Goal: Navigation & Orientation: Find specific page/section

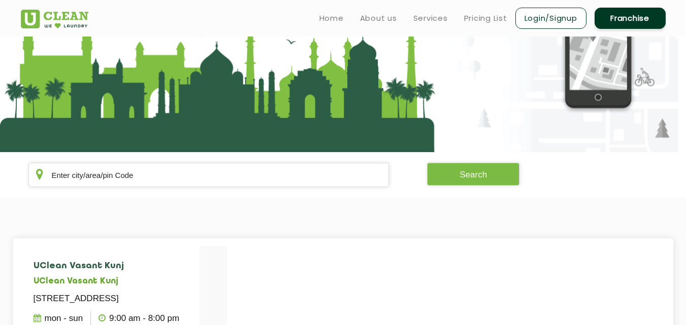
scroll to position [78, 0]
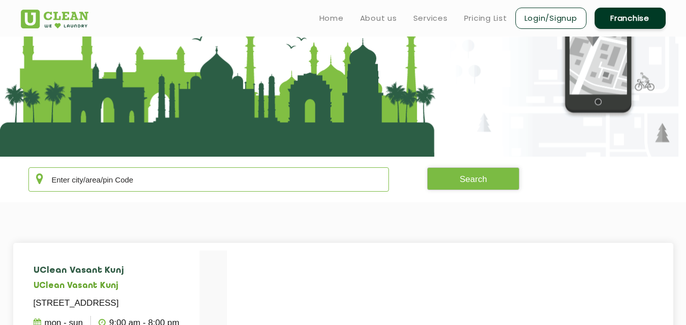
click at [87, 179] on input "text" at bounding box center [208, 180] width 361 height 24
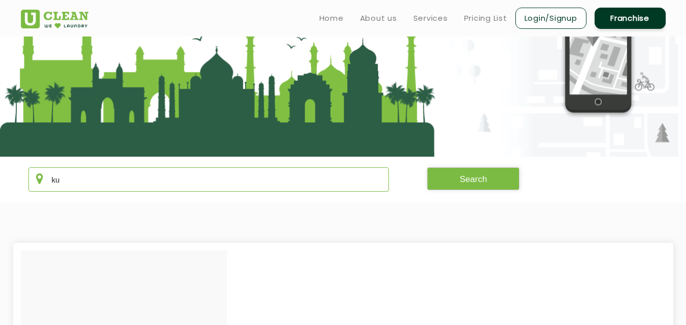
type input "k"
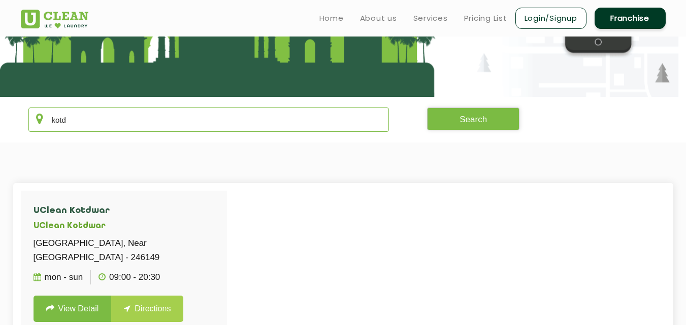
scroll to position [125, 0]
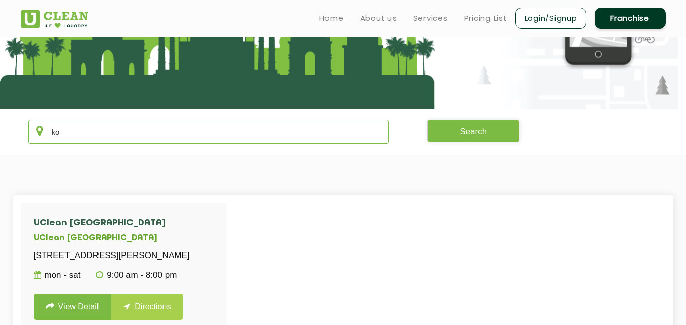
type input "k"
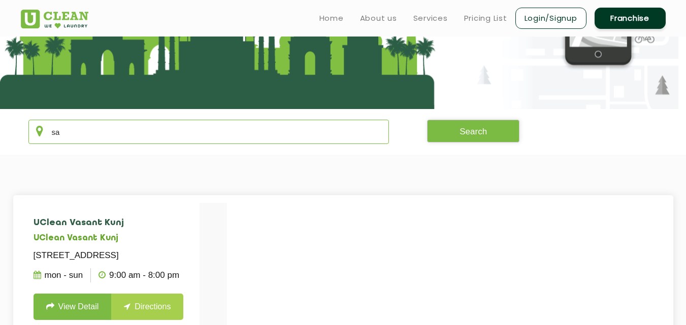
type input "s"
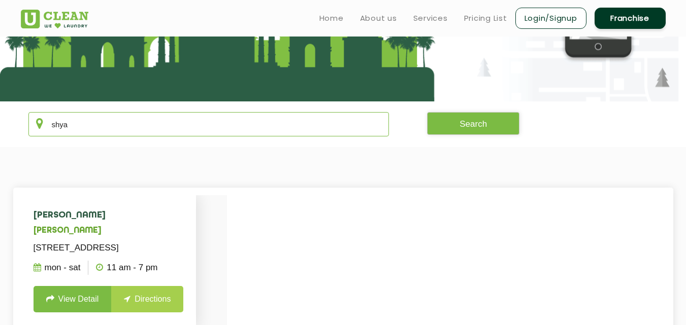
scroll to position [132, 0]
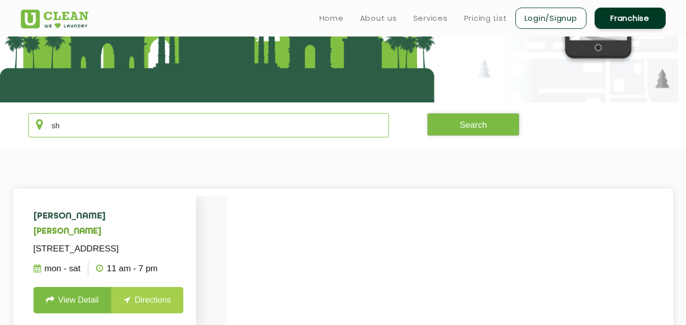
type input "s"
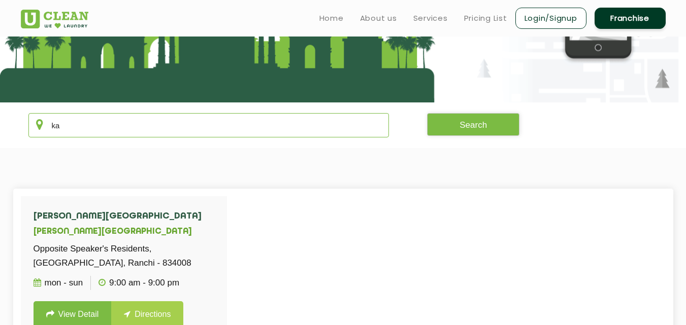
type input "k"
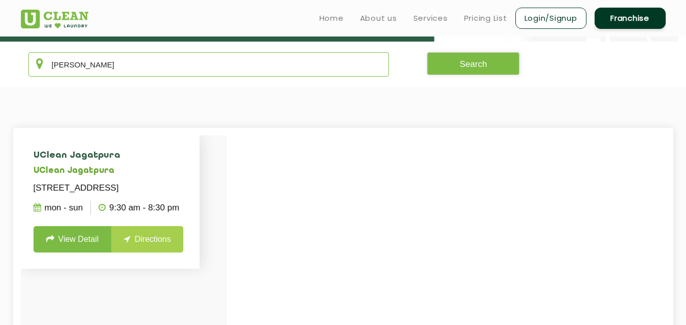
scroll to position [189, 0]
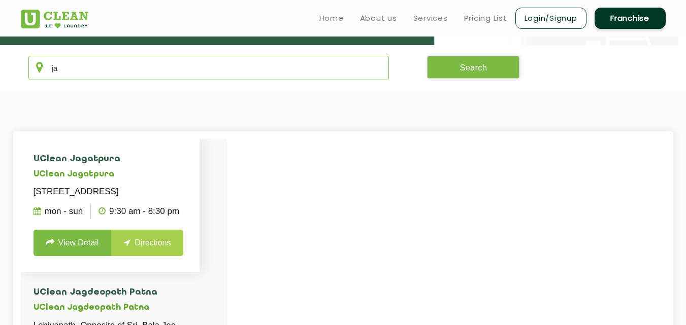
type input "j"
type input "m"
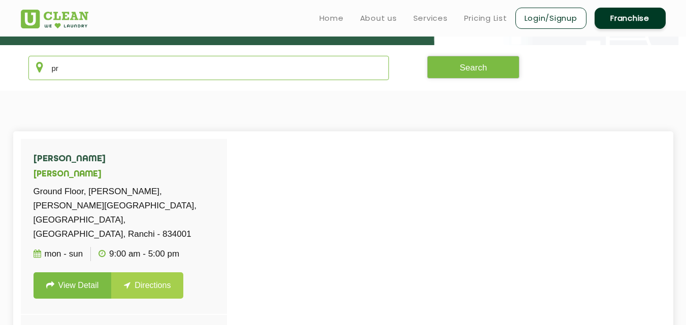
type input "p"
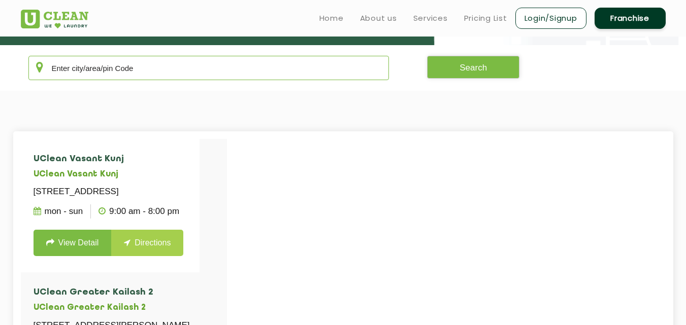
type input "k"
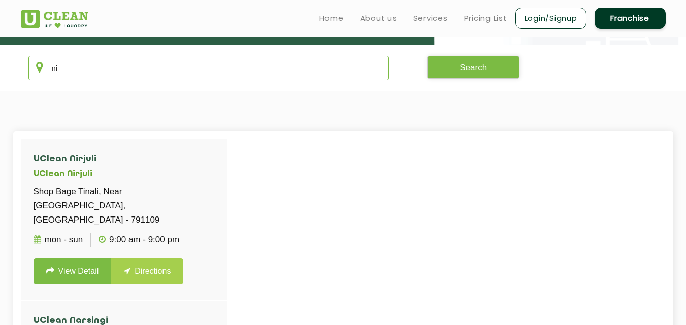
type input "n"
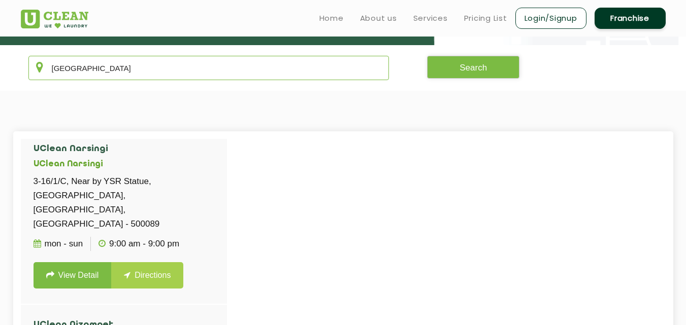
scroll to position [7, 0]
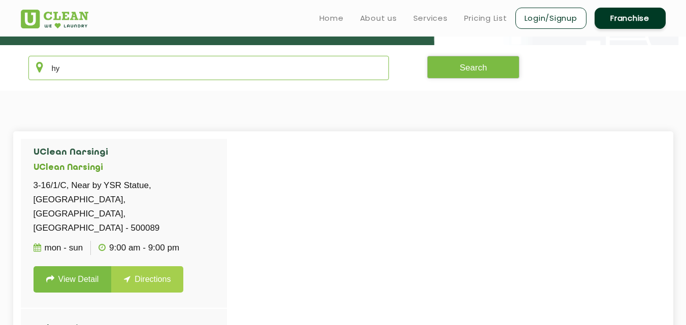
type input "h"
type input "H"
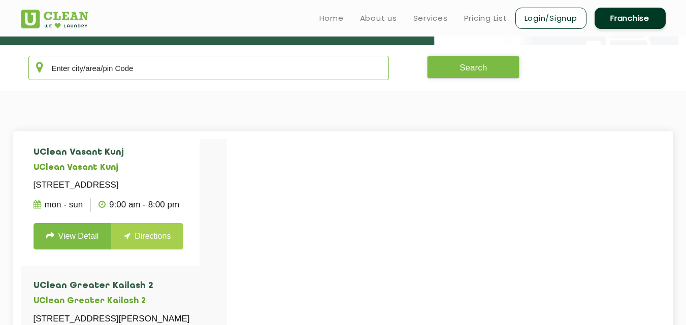
scroll to position [15058, 0]
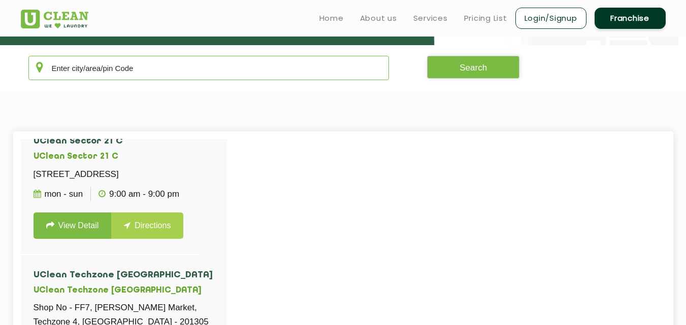
type input "H"
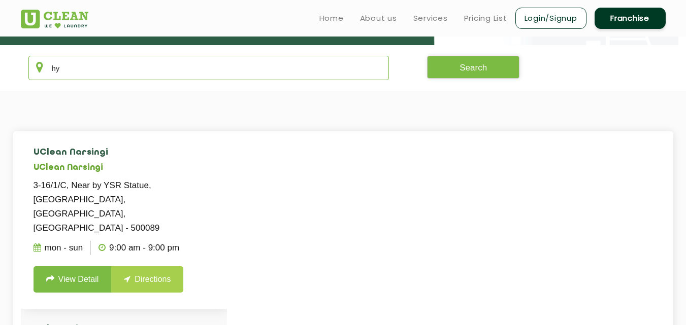
type input "h"
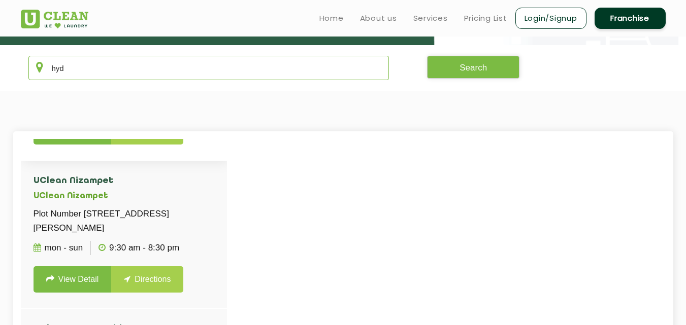
scroll to position [7, 0]
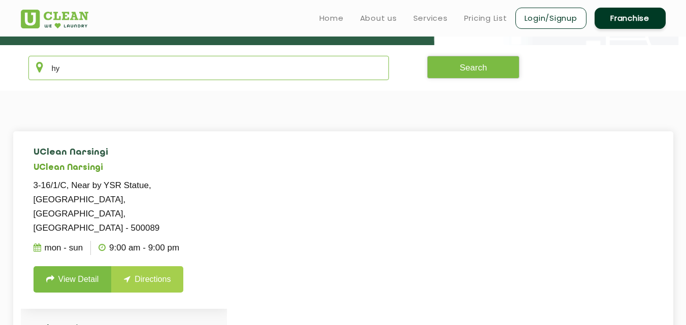
type input "h"
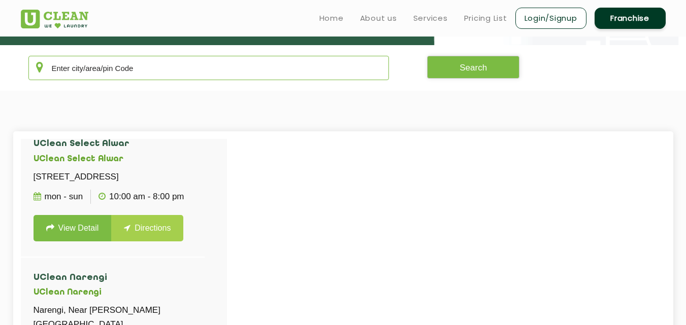
scroll to position [9073, 0]
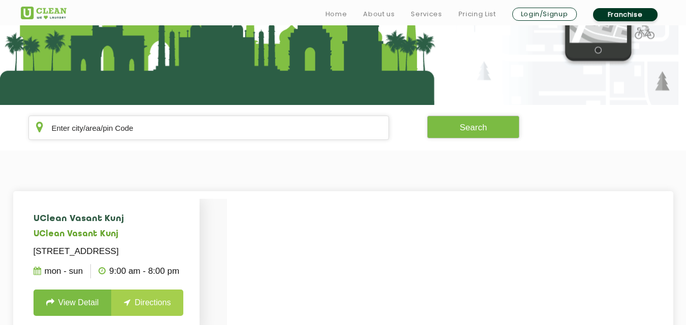
scroll to position [159, 0]
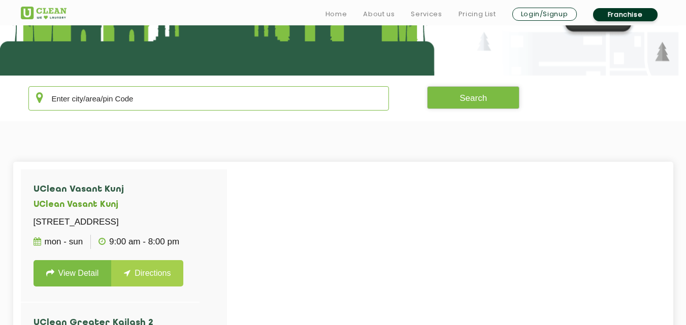
click at [152, 89] on input "text" at bounding box center [208, 98] width 361 height 24
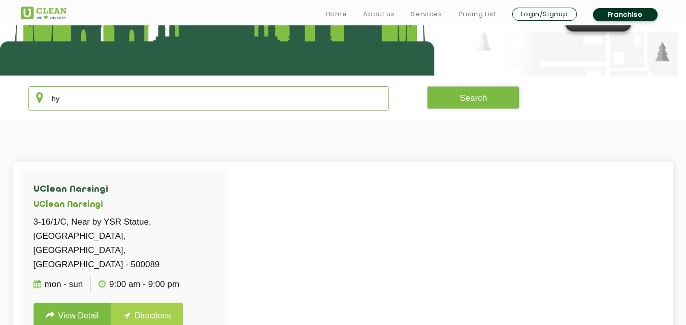
type input "h"
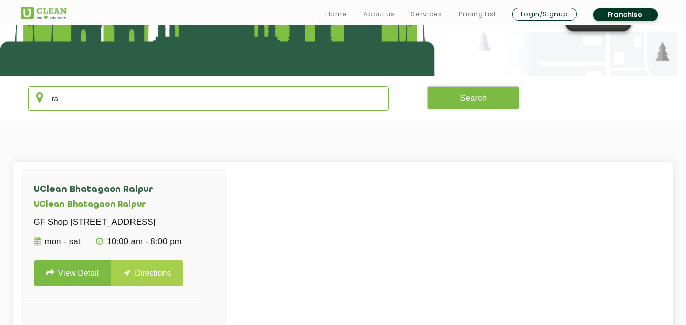
type input "r"
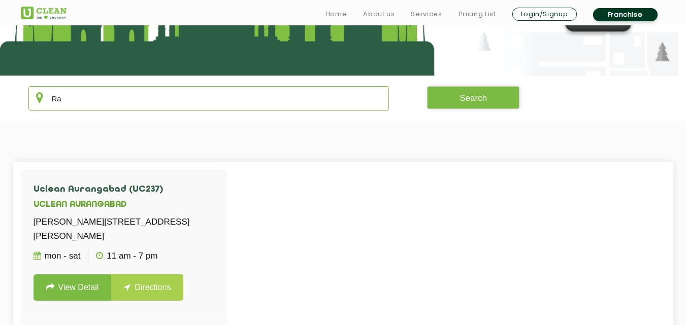
type input "R"
